Goal: Check status: Check status

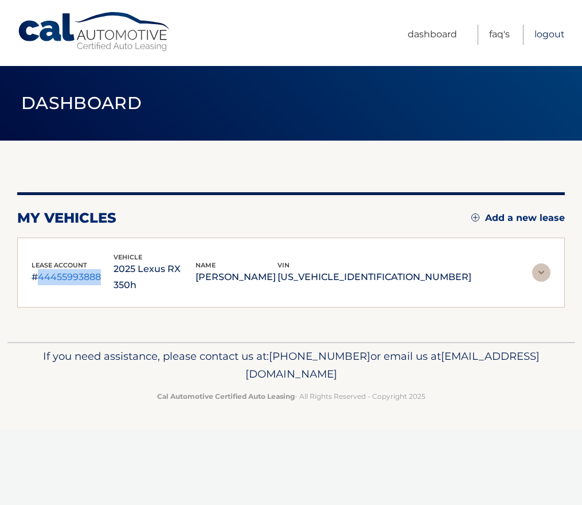
click at [536, 36] on link "Logout" at bounding box center [550, 35] width 30 height 20
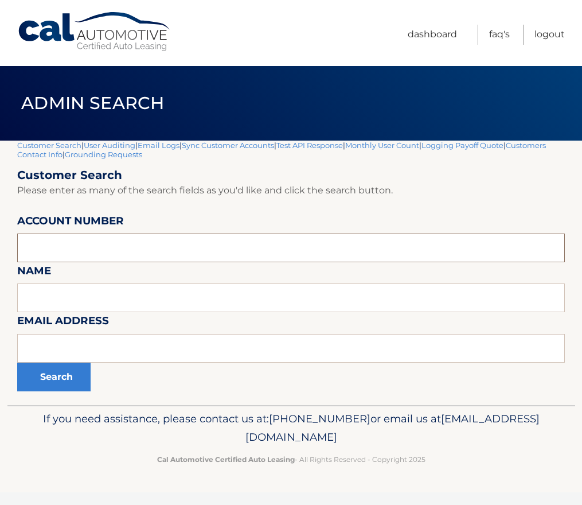
click at [45, 247] on input "text" at bounding box center [291, 247] width 548 height 29
paste input "44455973956"
click at [52, 250] on input "44455973956" at bounding box center [291, 247] width 548 height 29
click at [52, 249] on input "44455973956" at bounding box center [291, 247] width 548 height 29
drag, startPoint x: 52, startPoint y: 248, endPoint x: 41, endPoint y: 248, distance: 10.9
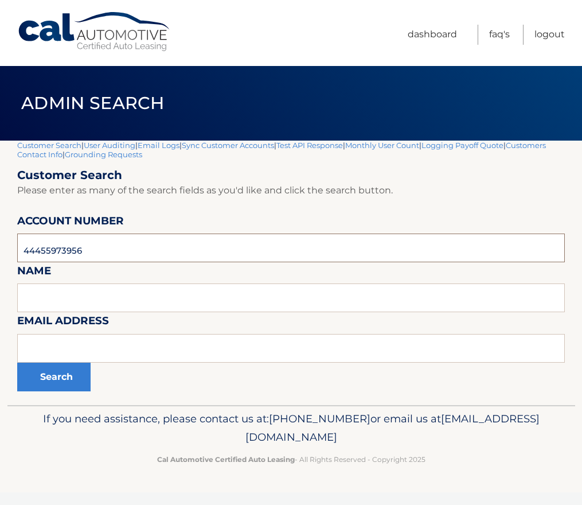
click at [41, 248] on input "44455973956" at bounding box center [291, 247] width 548 height 29
type input "44455973956"
click at [73, 378] on button "Search" at bounding box center [53, 376] width 73 height 29
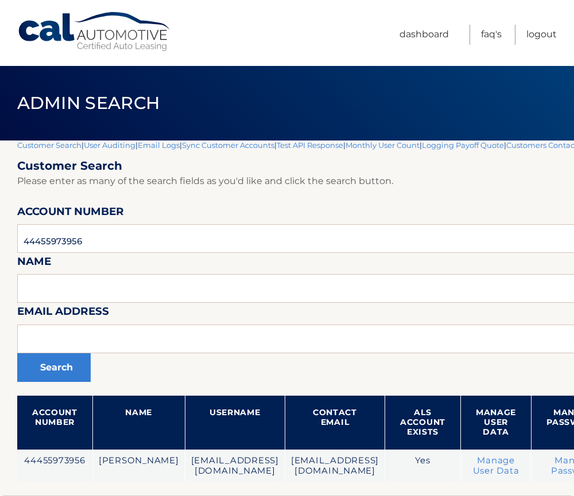
scroll to position [87, 0]
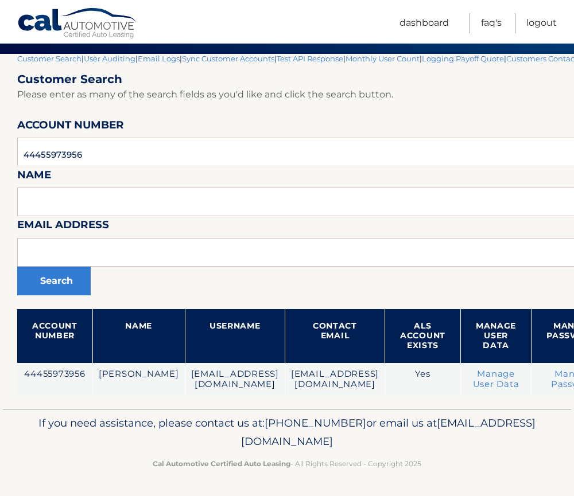
click at [485, 492] on footer "If you need assistance, please contact us at: 609-807-3200 or email us at Custo…" at bounding box center [287, 452] width 574 height 87
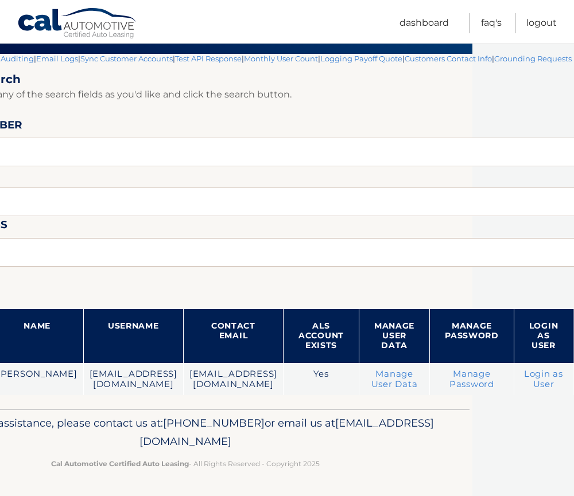
scroll to position [87, 141]
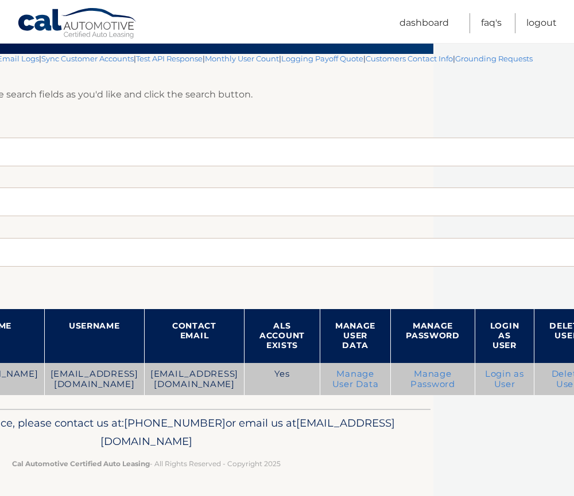
click at [485, 379] on link "Login as User" at bounding box center [504, 379] width 39 height 21
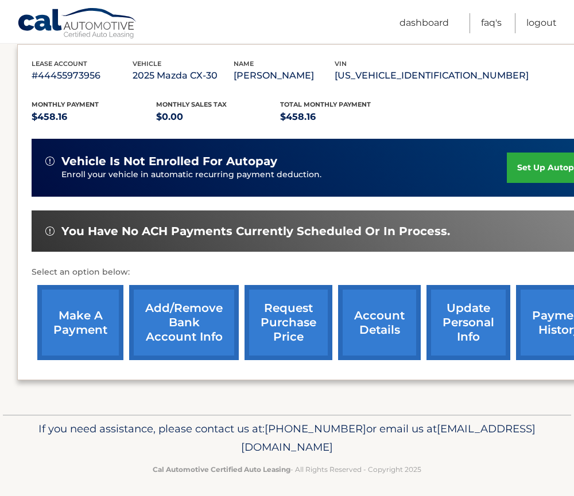
scroll to position [199, 0]
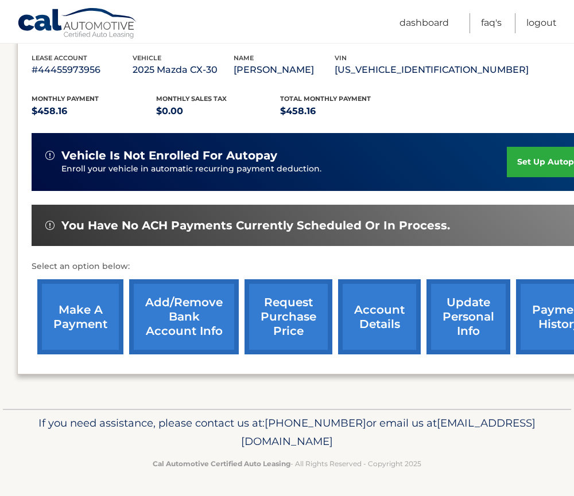
click at [555, 317] on link "payment history" at bounding box center [559, 316] width 86 height 75
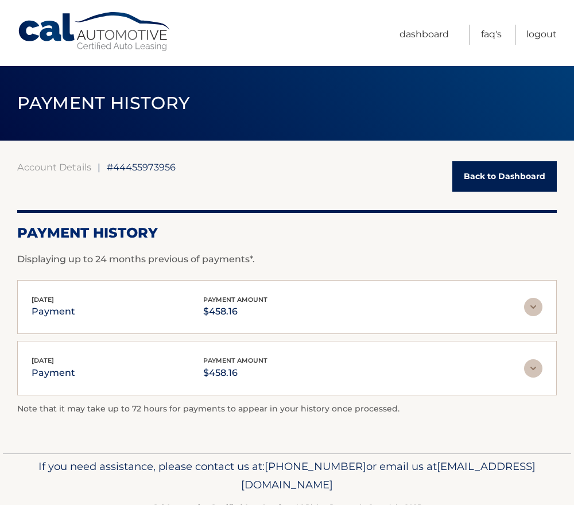
click at [221, 303] on span "payment amount" at bounding box center [235, 299] width 64 height 8
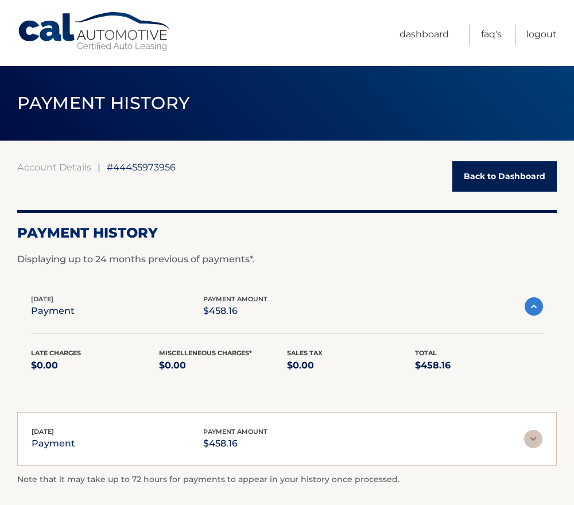
click at [223, 302] on span "payment amount" at bounding box center [235, 299] width 64 height 8
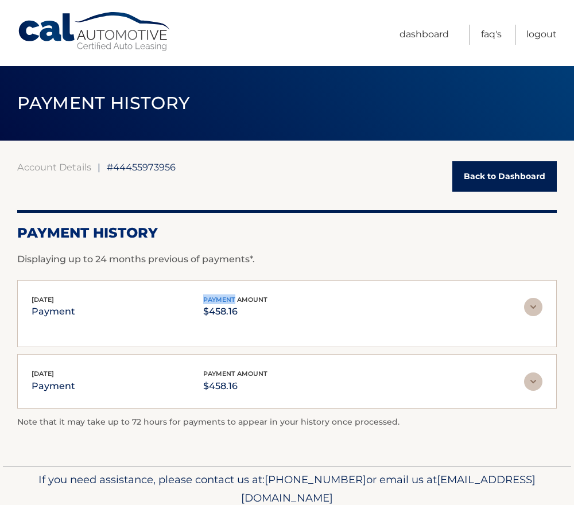
click at [224, 301] on span "payment amount" at bounding box center [235, 299] width 64 height 8
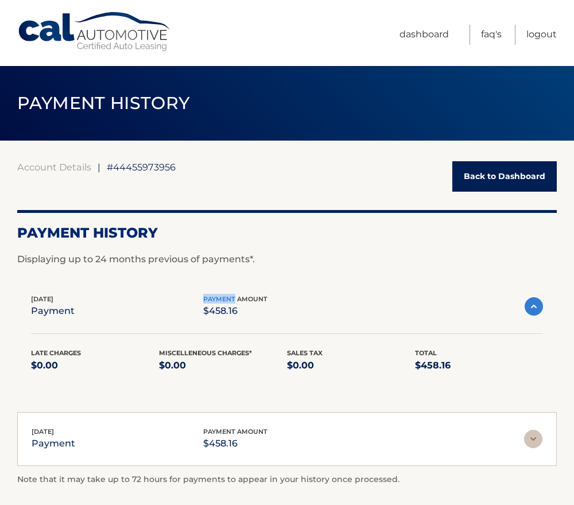
click at [224, 301] on span "payment amount" at bounding box center [235, 299] width 64 height 8
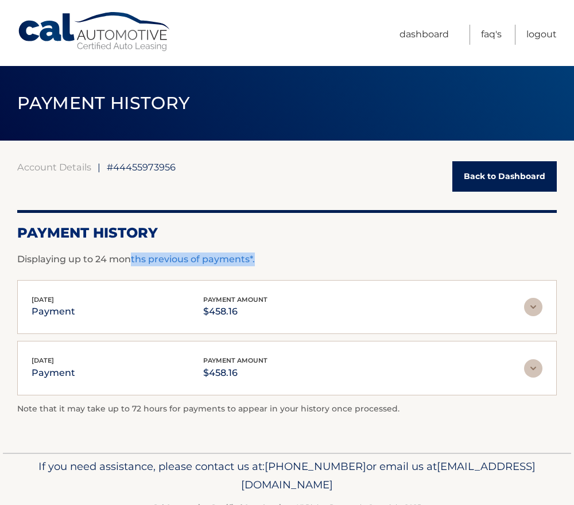
drag, startPoint x: 129, startPoint y: 259, endPoint x: 264, endPoint y: 261, distance: 134.8
click at [264, 261] on p "Displaying up to 24 months previous of payments*." at bounding box center [286, 259] width 539 height 14
click at [80, 263] on p "Displaying up to 24 months previous of payments*." at bounding box center [286, 259] width 539 height 14
drag, startPoint x: 18, startPoint y: 258, endPoint x: 259, endPoint y: 260, distance: 240.3
click at [259, 260] on p "Displaying up to 24 months previous of payments*." at bounding box center [286, 259] width 539 height 14
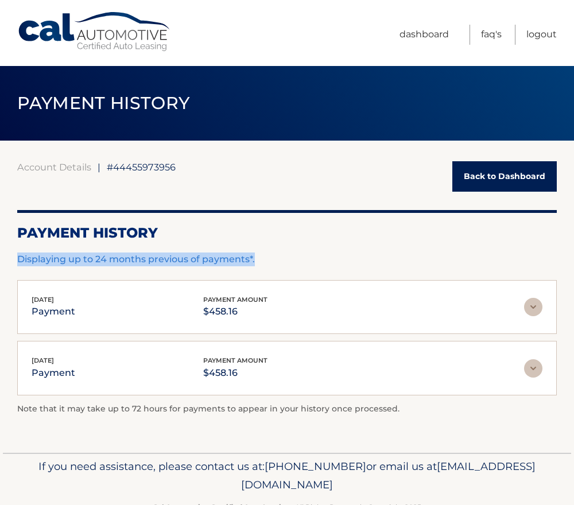
drag, startPoint x: 259, startPoint y: 260, endPoint x: 233, endPoint y: 259, distance: 25.8
click at [233, 259] on p "Displaying up to 24 months previous of payments*." at bounding box center [286, 259] width 539 height 14
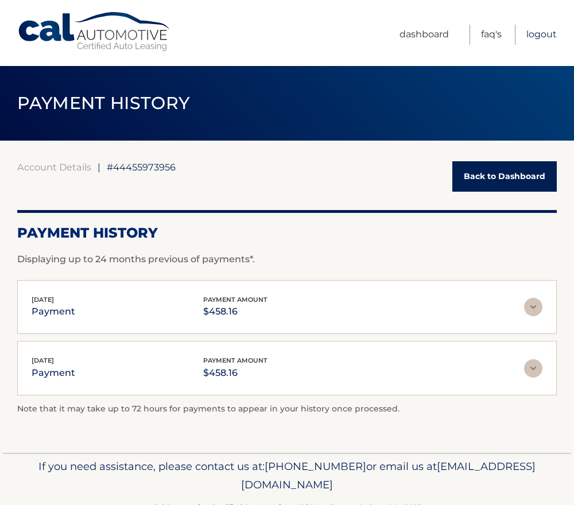
click at [535, 33] on link "Logout" at bounding box center [541, 35] width 30 height 20
